Goal: Task Accomplishment & Management: Complete application form

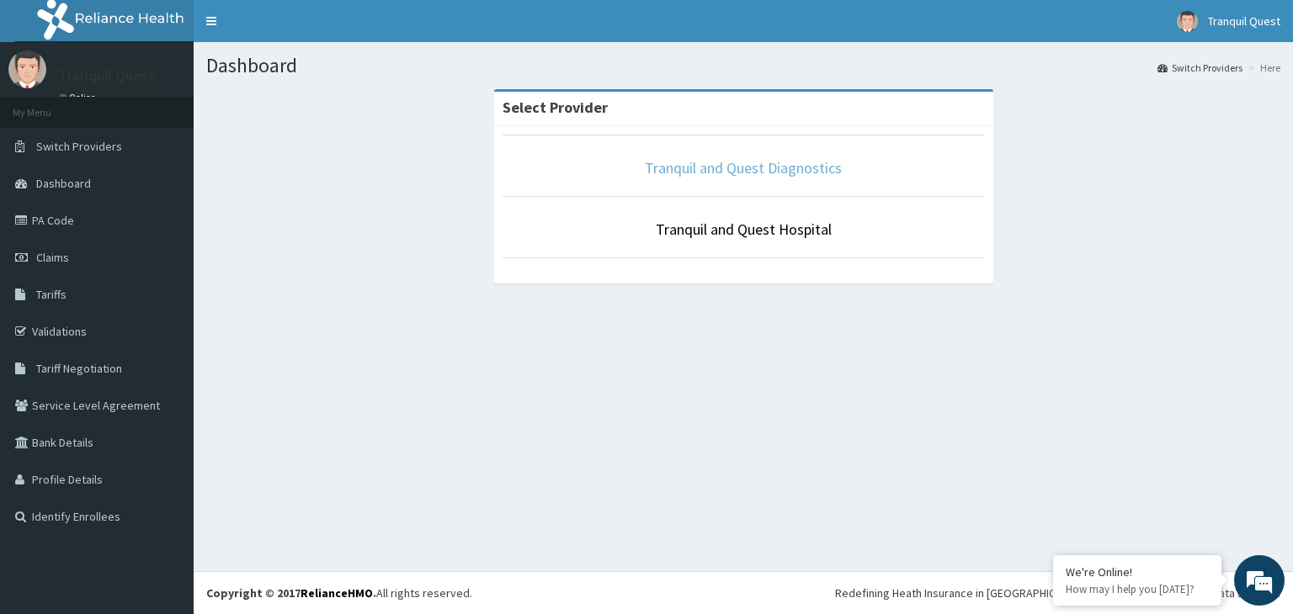
click at [722, 163] on link "Tranquil and Quest Diagnostics" at bounding box center [743, 167] width 197 height 19
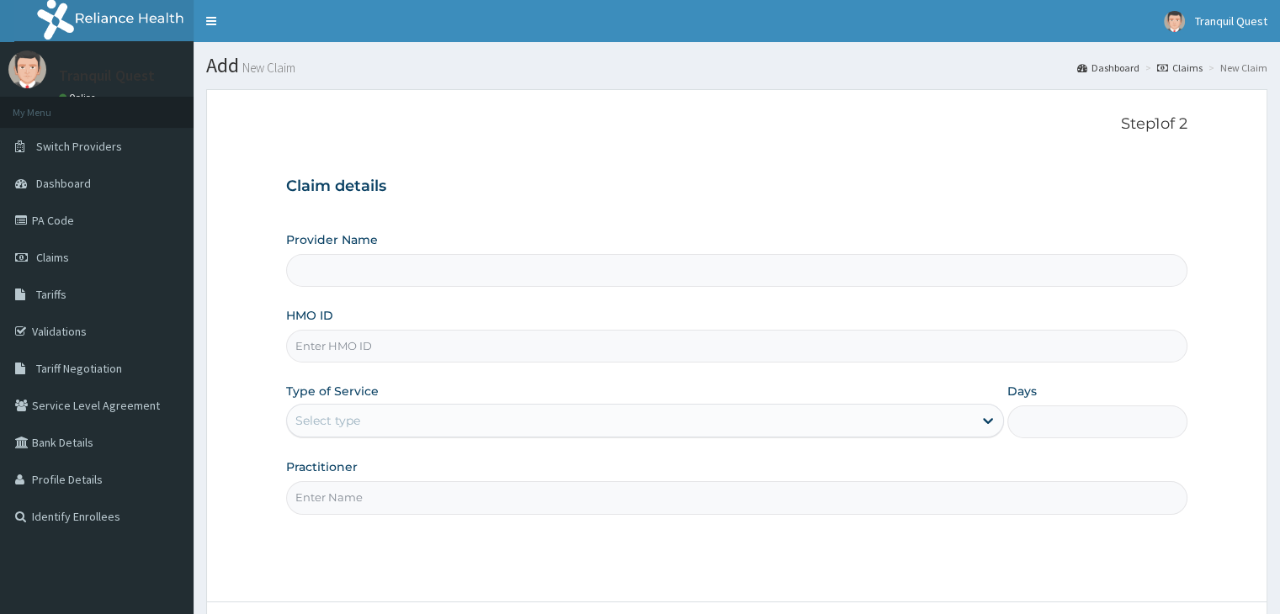
click at [364, 342] on input "HMO ID" at bounding box center [736, 346] width 900 height 33
type input "CRH"
type input "Tranquil and Quest Diagnostics"
type input "CRH/10030/A"
drag, startPoint x: 372, startPoint y: 421, endPoint x: 364, endPoint y: 442, distance: 22.7
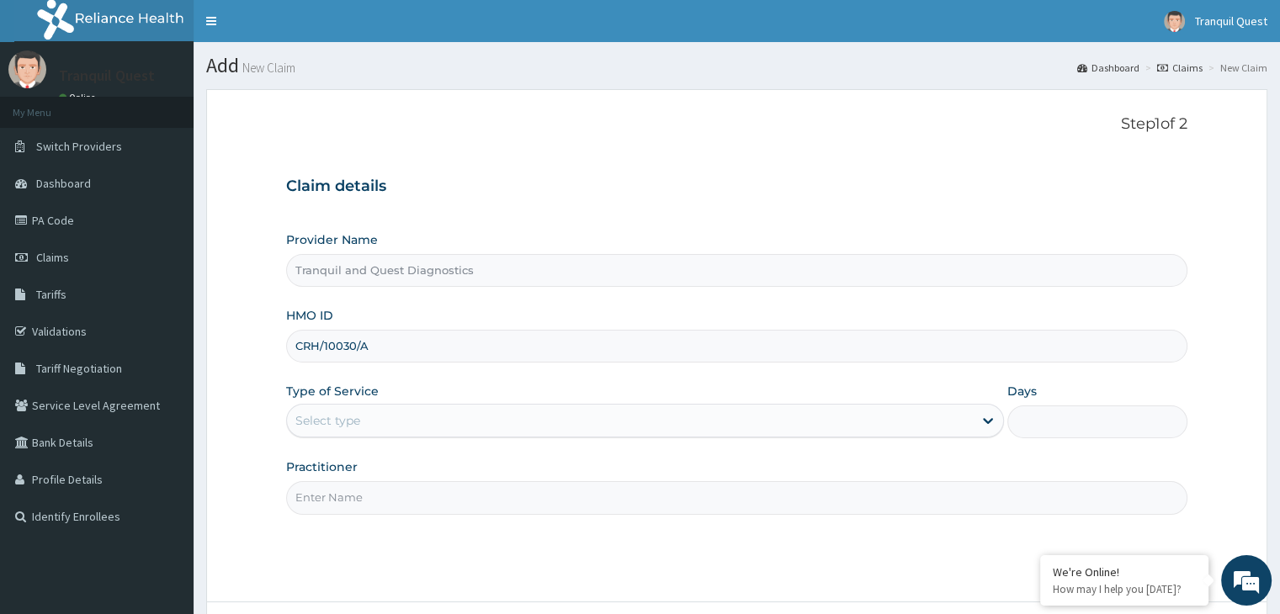
click at [369, 424] on div "Select type" at bounding box center [630, 420] width 686 height 27
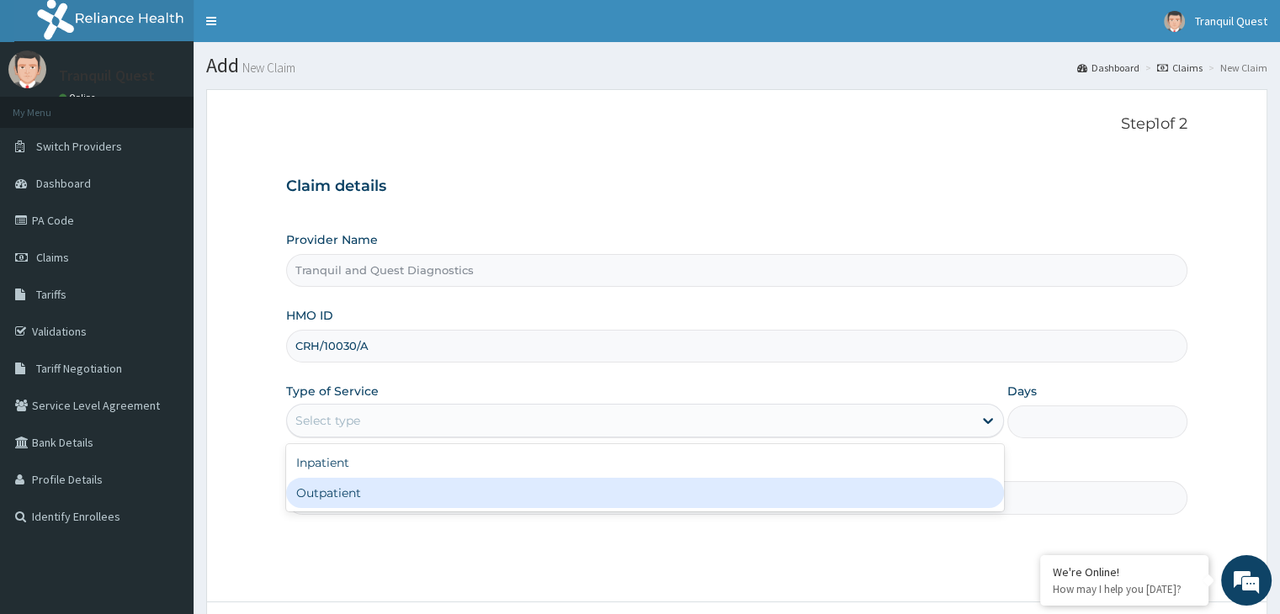
click at [357, 489] on div "Outpatient" at bounding box center [645, 493] width 718 height 30
type input "1"
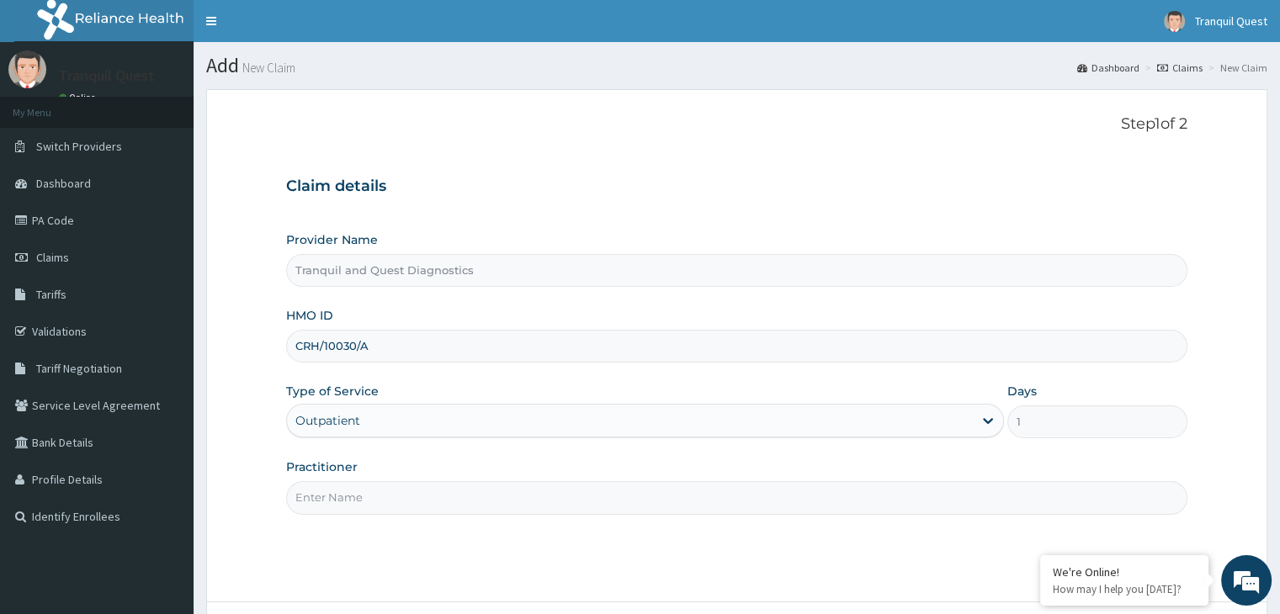
click at [360, 497] on input "Practitioner" at bounding box center [736, 497] width 900 height 33
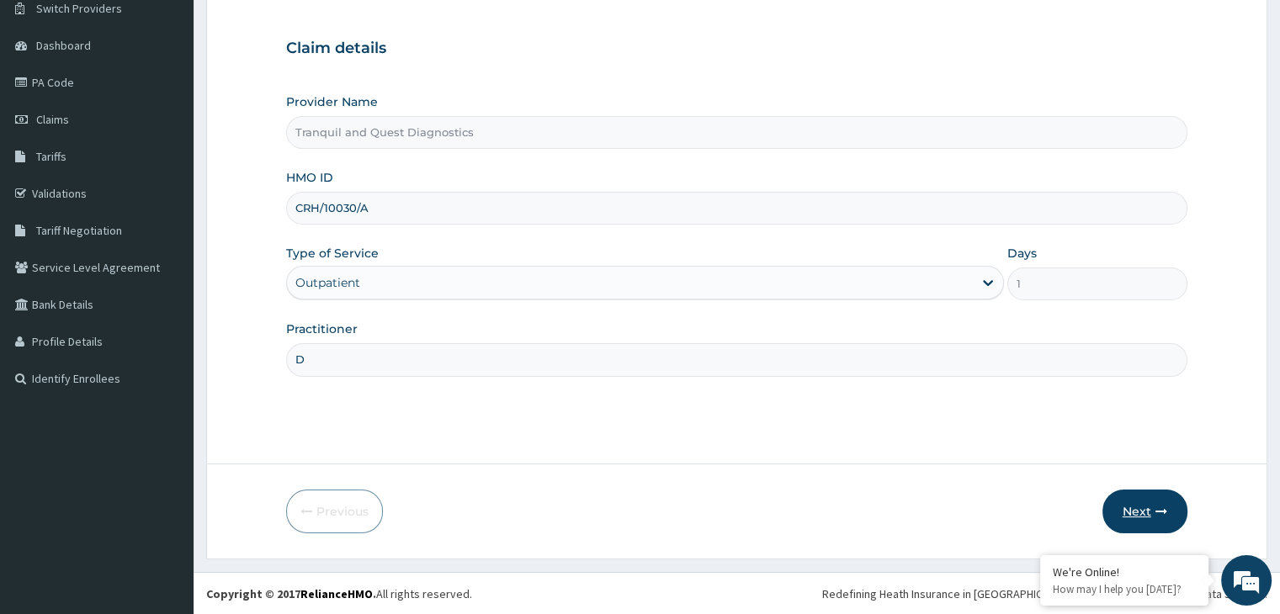
type input "D"
click at [1133, 516] on button "Next" at bounding box center [1144, 512] width 85 height 44
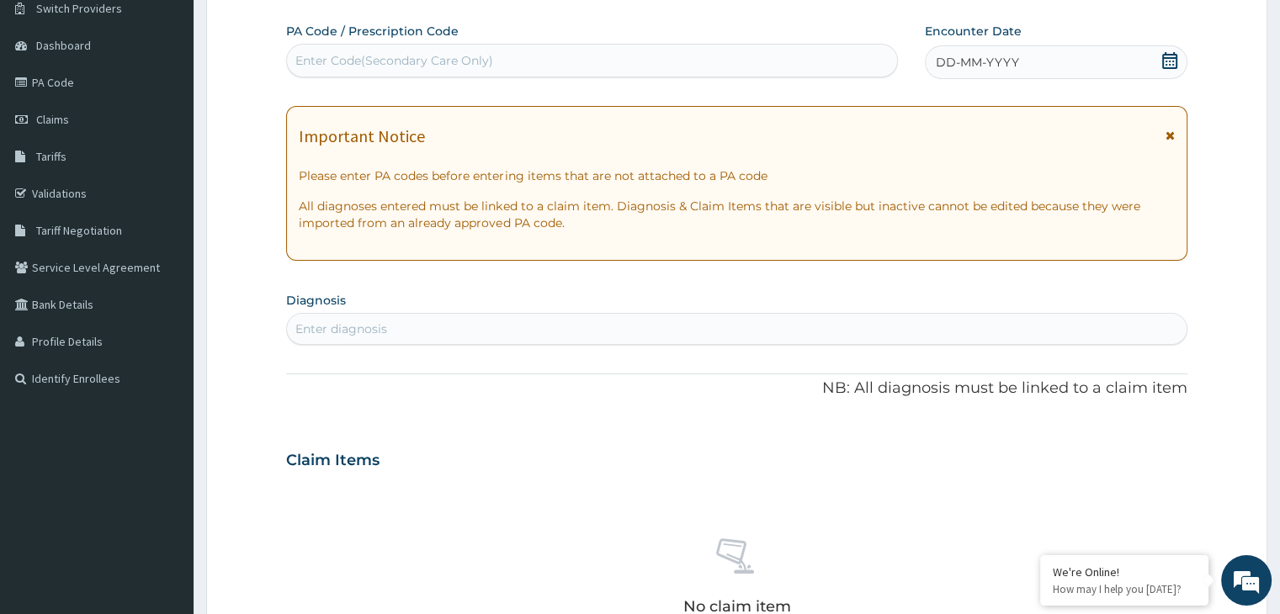
click at [380, 66] on div "Enter Code(Secondary Care Only)" at bounding box center [394, 60] width 198 height 17
paste input "PA/E27B92"
type input "PA/E27B92"
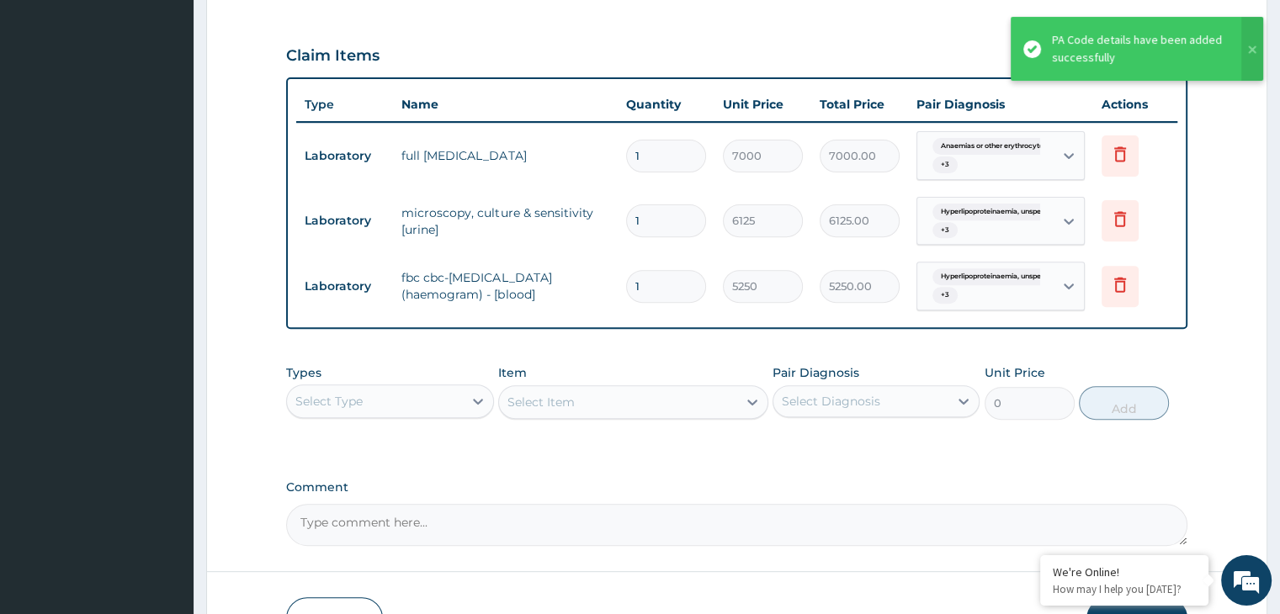
scroll to position [586, 0]
